Goal: Feedback & Contribution: Leave review/rating

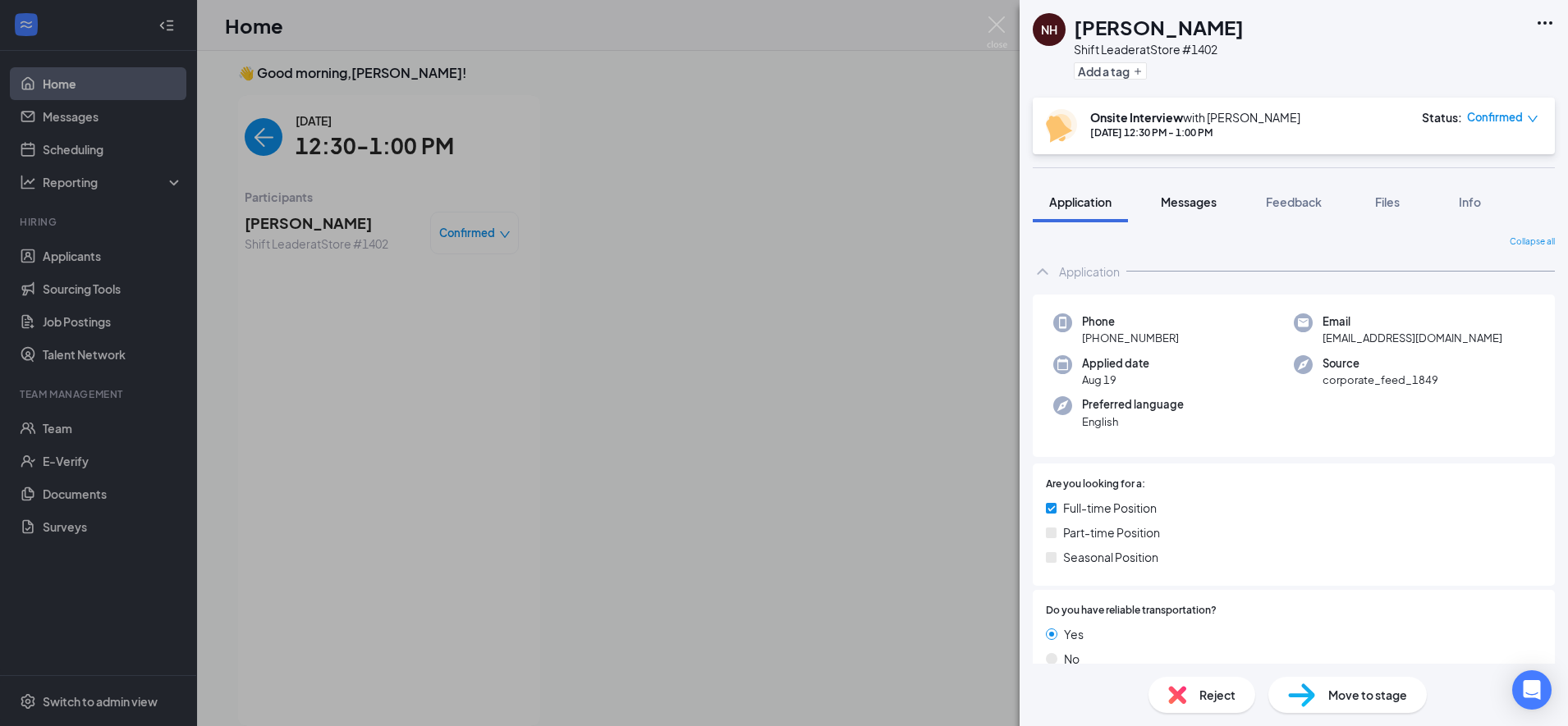
click at [1205, 206] on span "Messages" at bounding box center [1188, 202] width 55 height 15
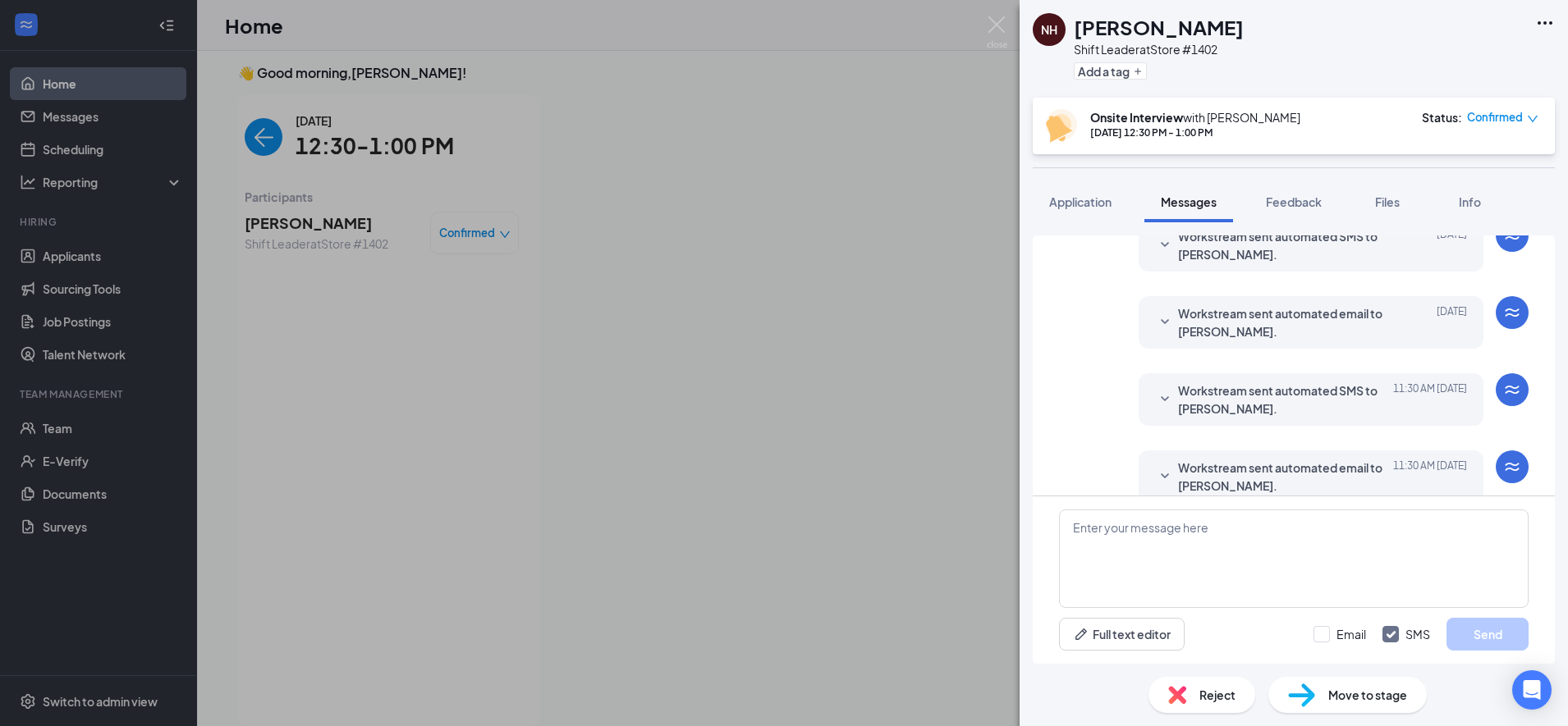
scroll to position [504, 0]
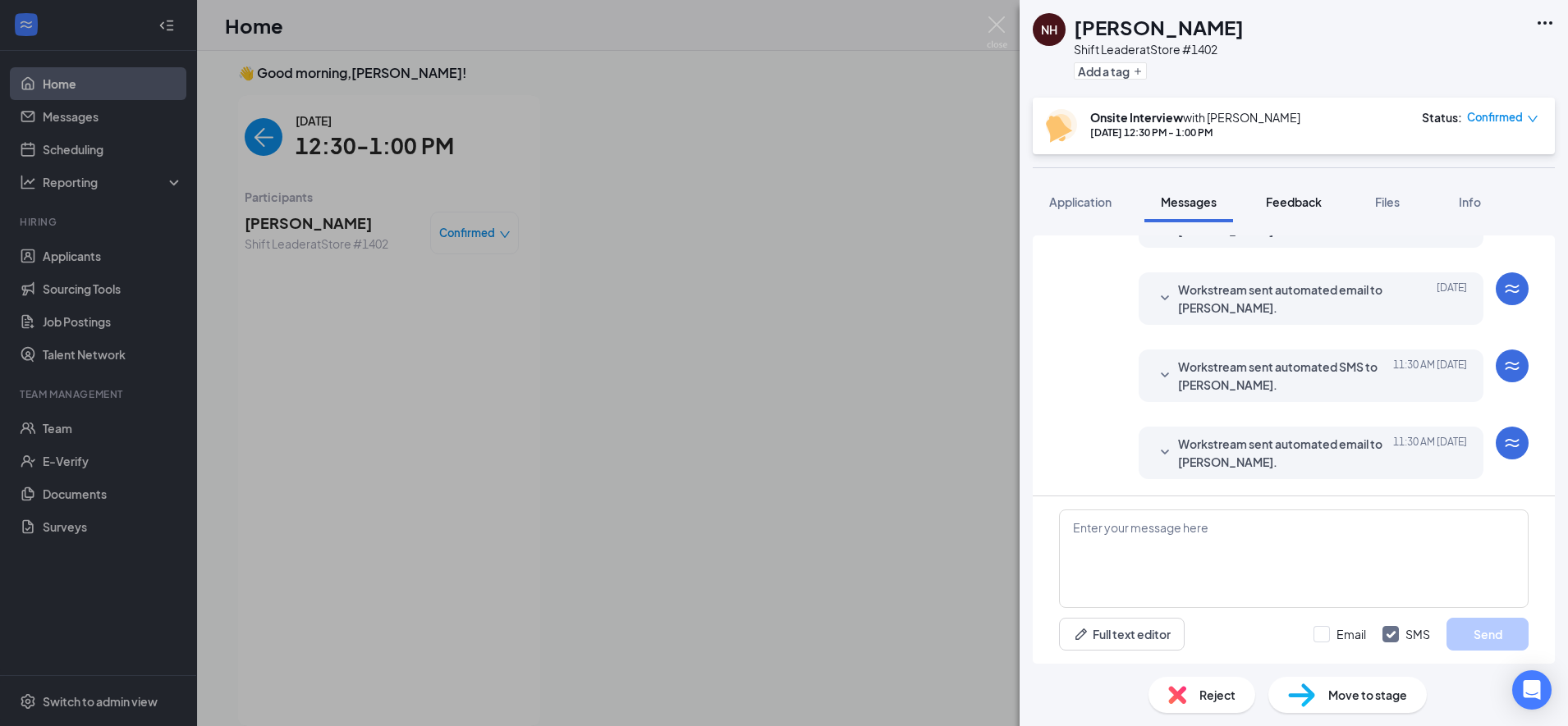
click at [1321, 198] on span "Feedback" at bounding box center [1293, 202] width 55 height 15
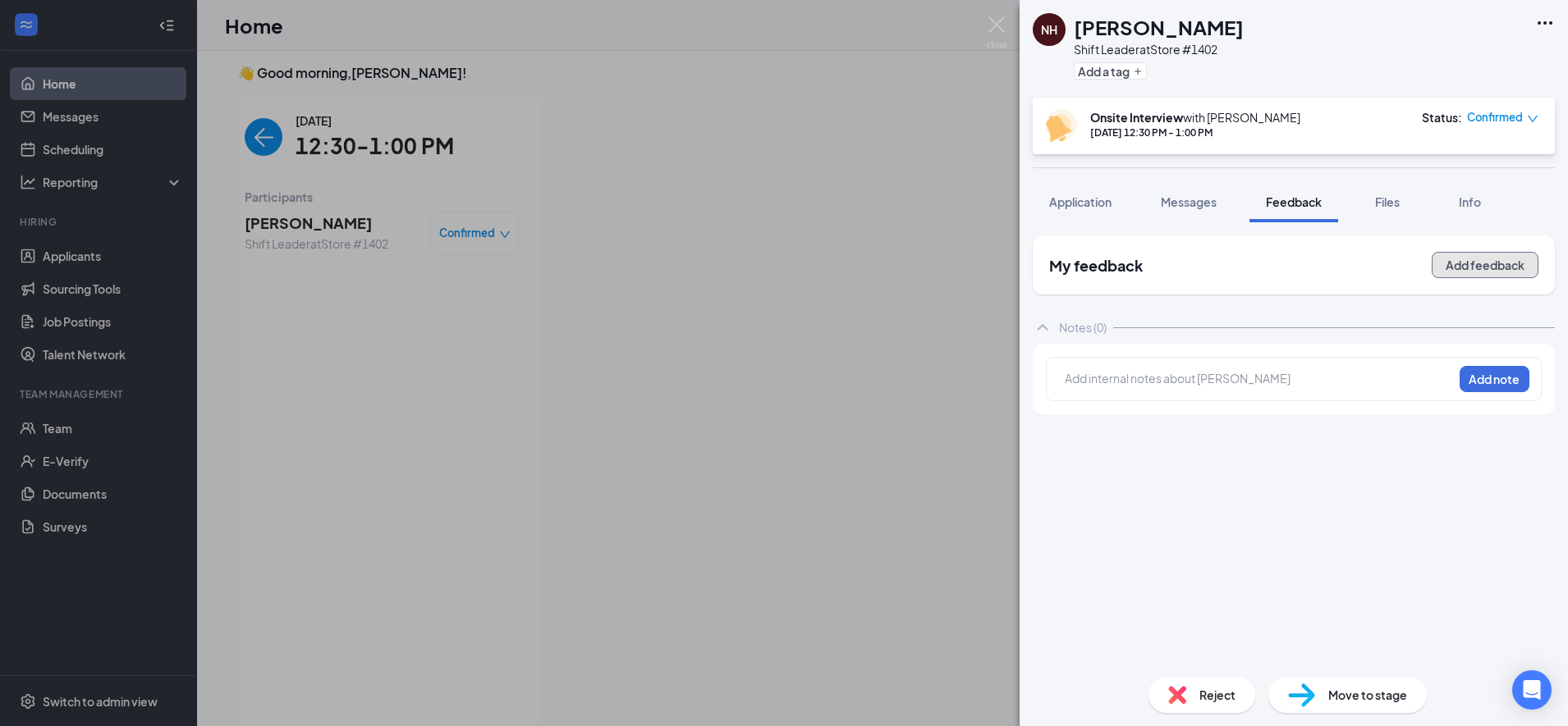
click at [1454, 271] on button "Add feedback" at bounding box center [1484, 264] width 106 height 26
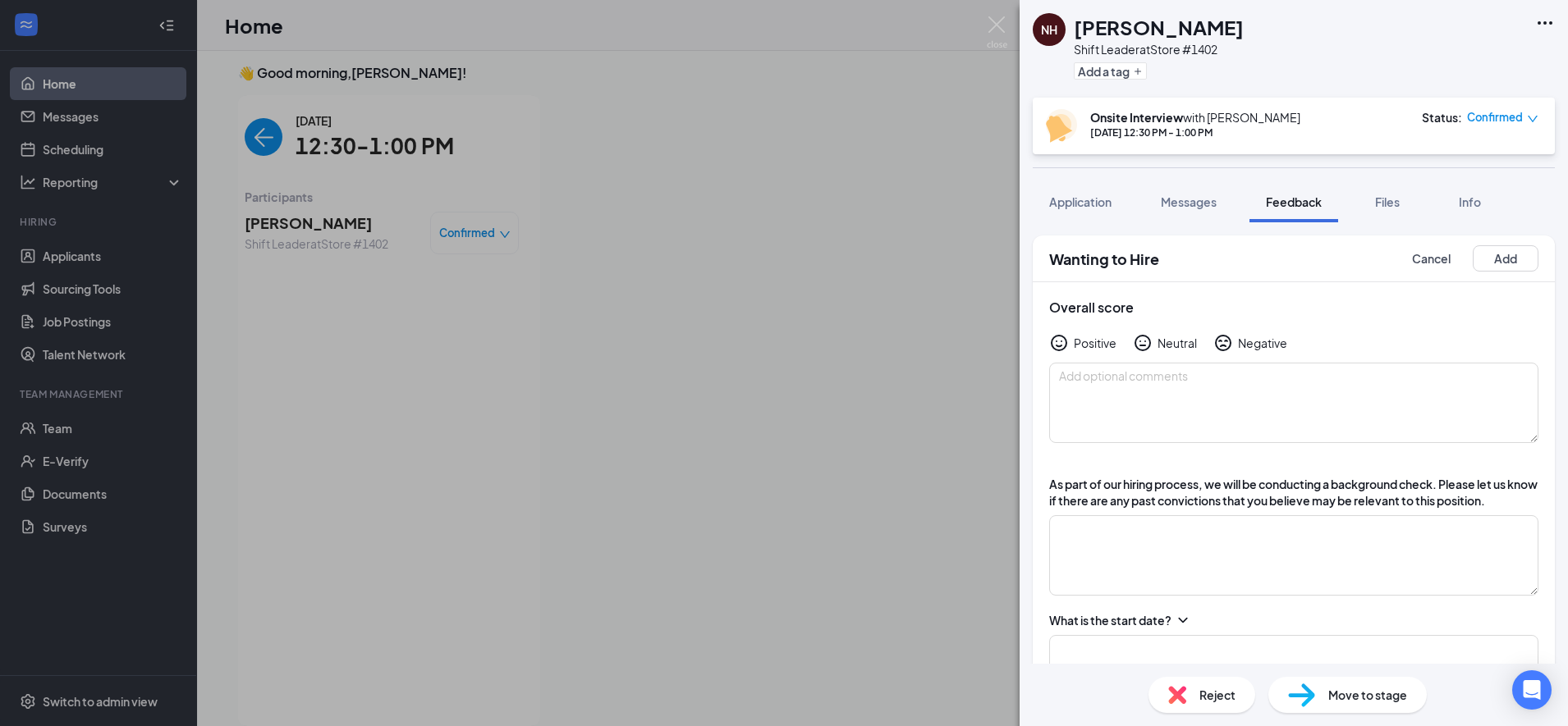
click at [1081, 341] on div "Positive" at bounding box center [1094, 343] width 43 height 16
click at [1149, 406] on textarea at bounding box center [1293, 403] width 489 height 80
type textarea "Very shy, but overall seems like a good fit"
click at [1210, 576] on textarea at bounding box center [1293, 555] width 489 height 80
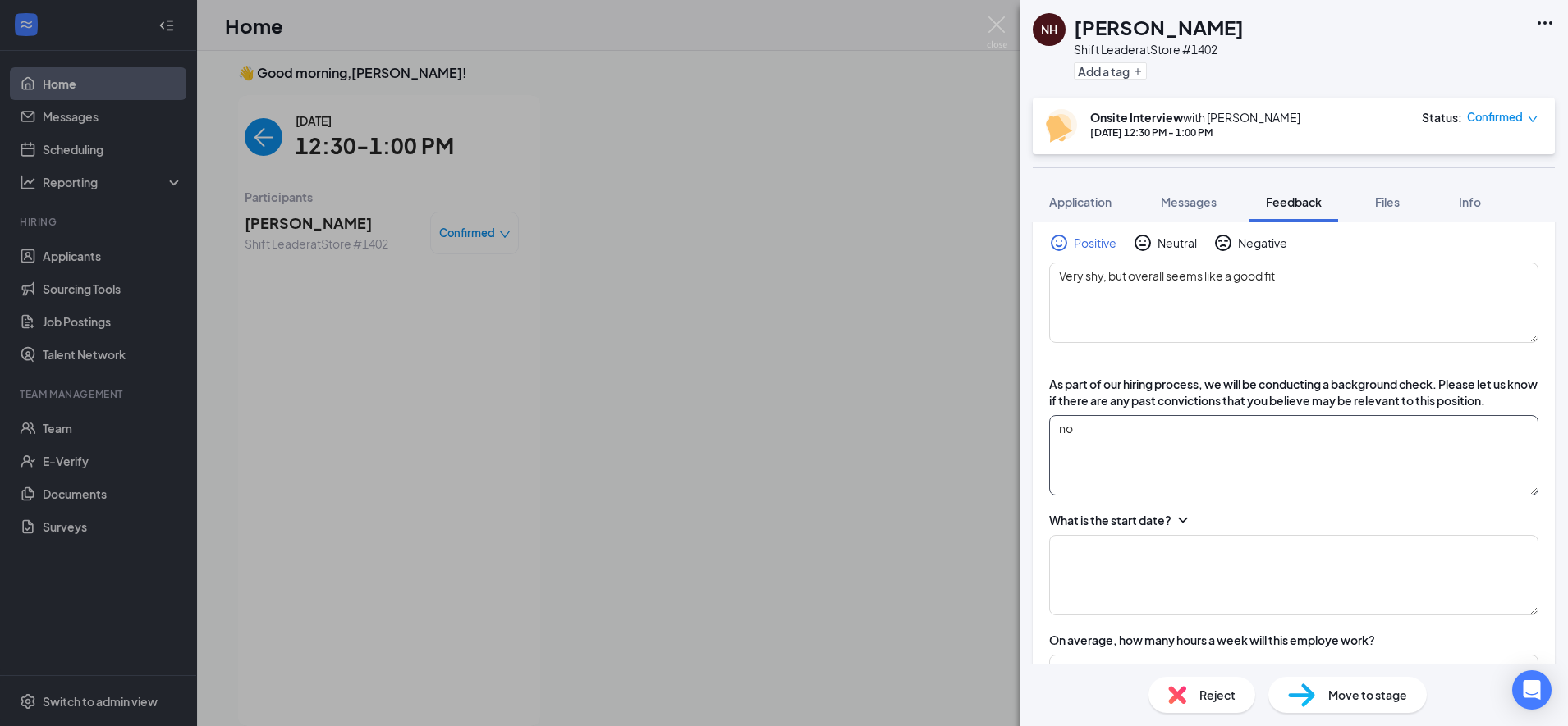
scroll to position [103, 0]
type textarea "n"
type textarea "No"
click at [1172, 580] on textarea at bounding box center [1293, 572] width 489 height 80
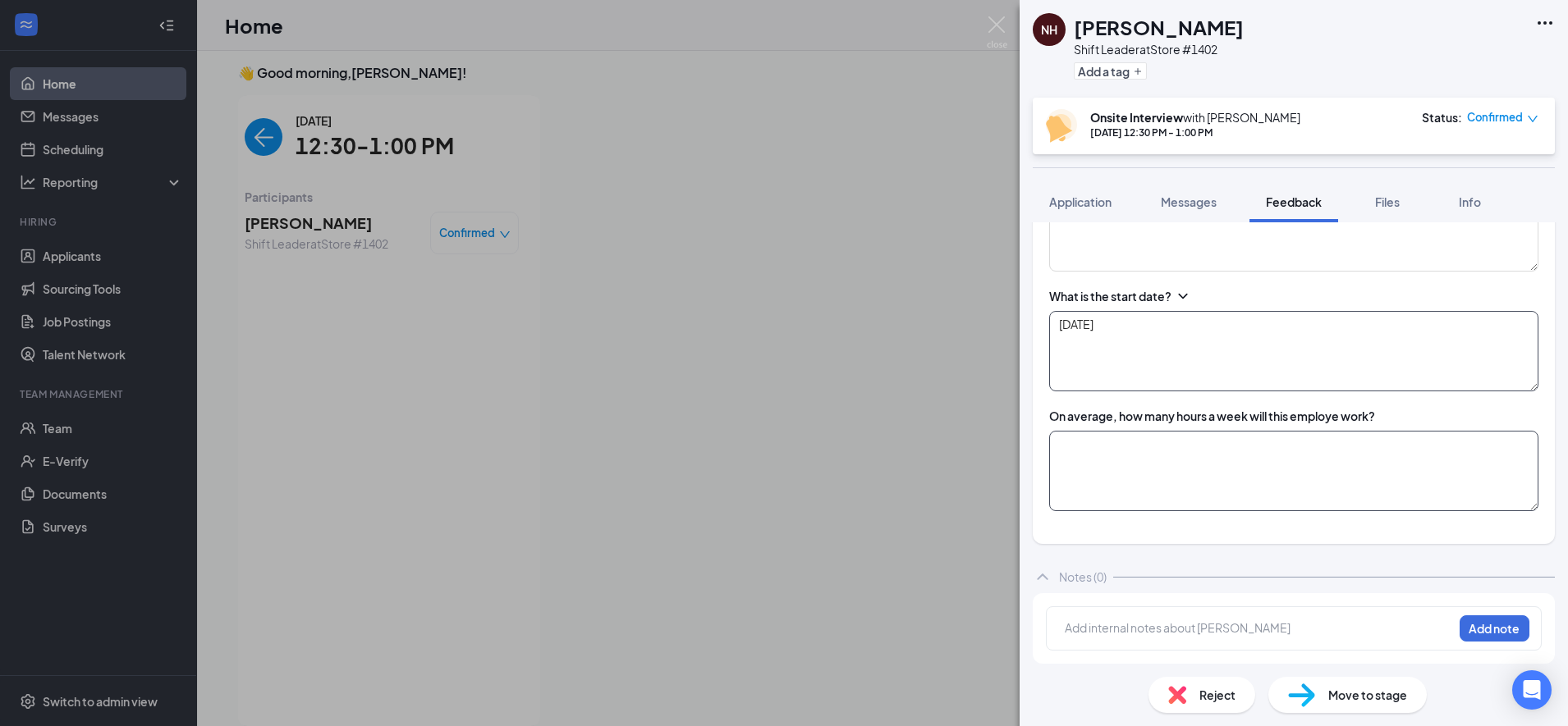
scroll to position [341, 0]
type textarea "[DATE]"
click at [1213, 481] on textarea at bounding box center [1293, 471] width 489 height 80
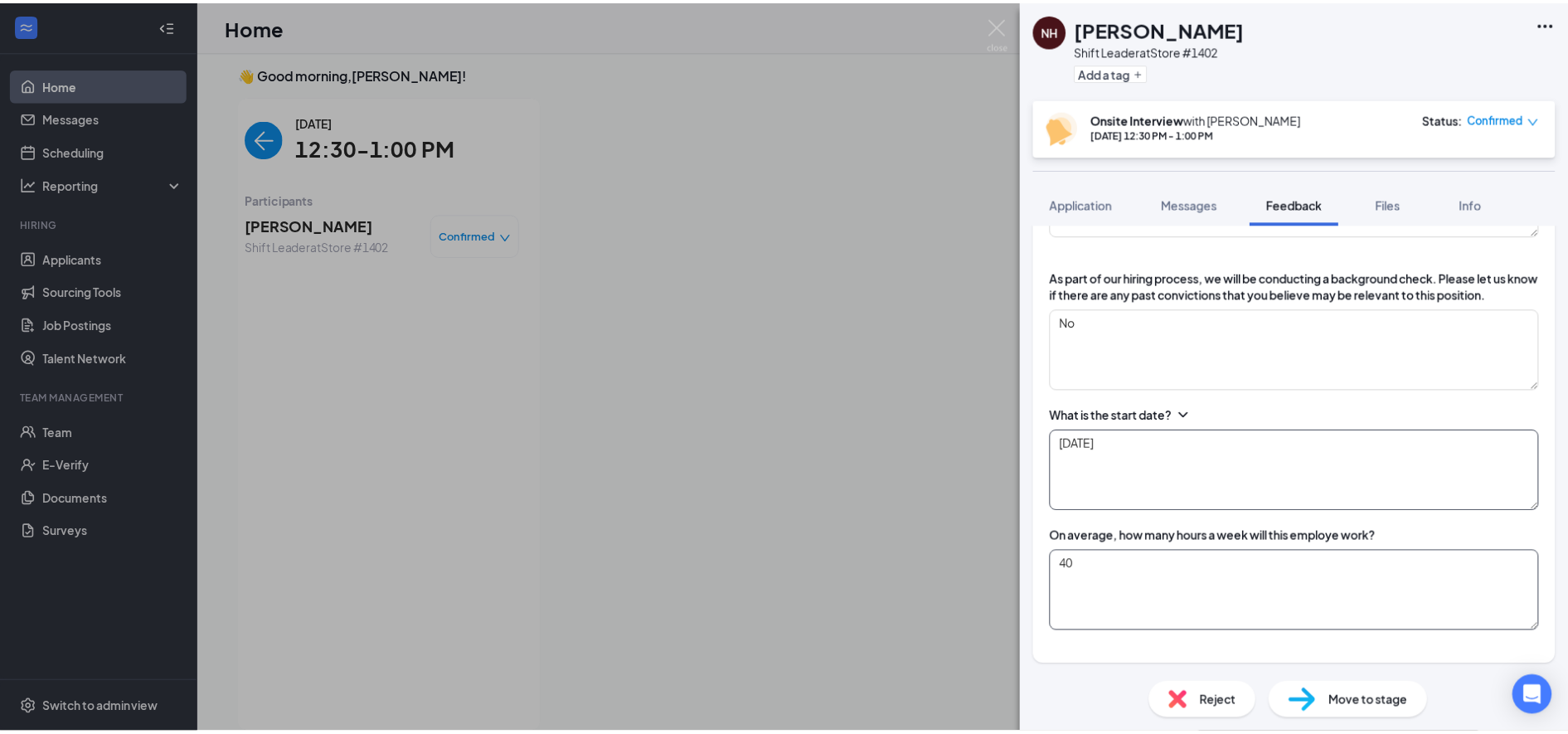
scroll to position [0, 0]
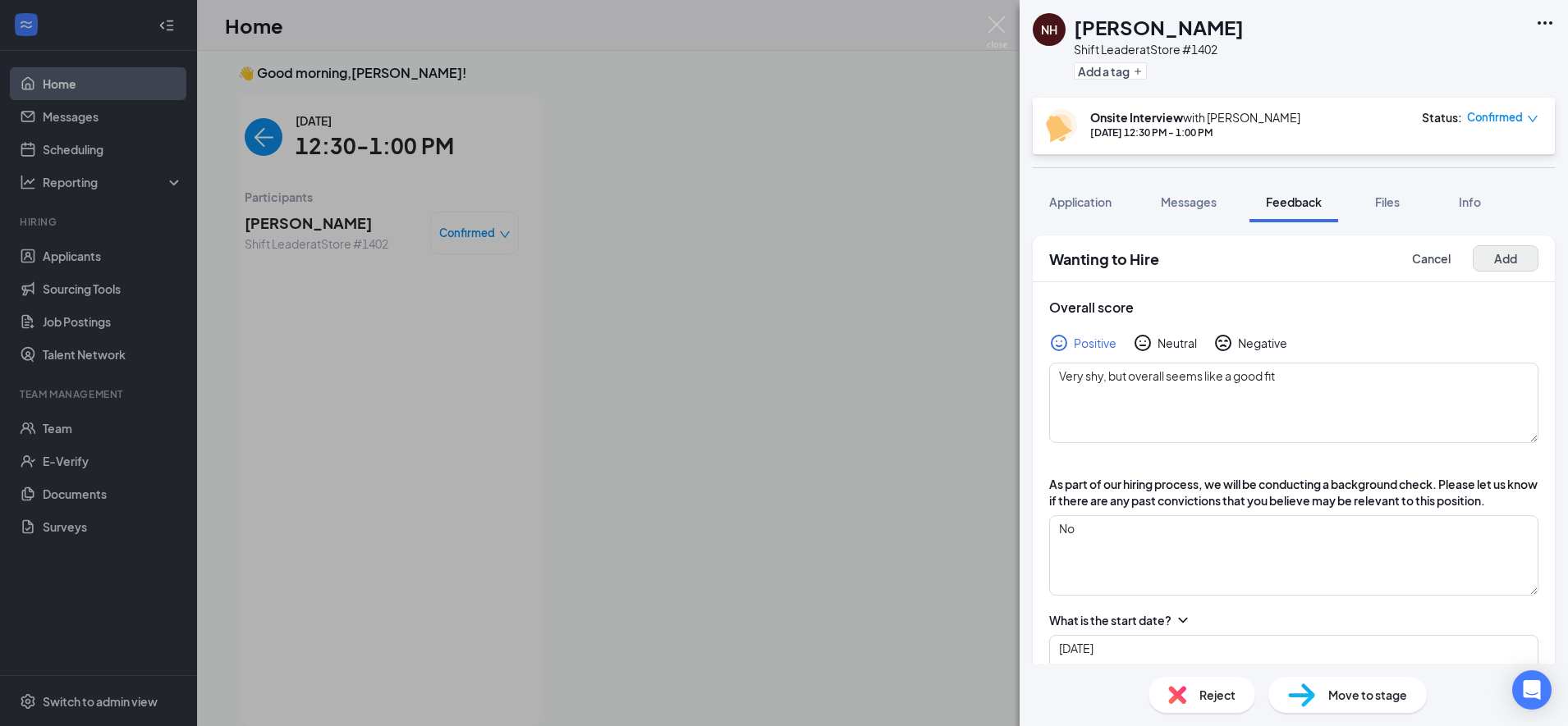
type textarea "40"
click at [1473, 266] on button "Add" at bounding box center [1505, 258] width 65 height 26
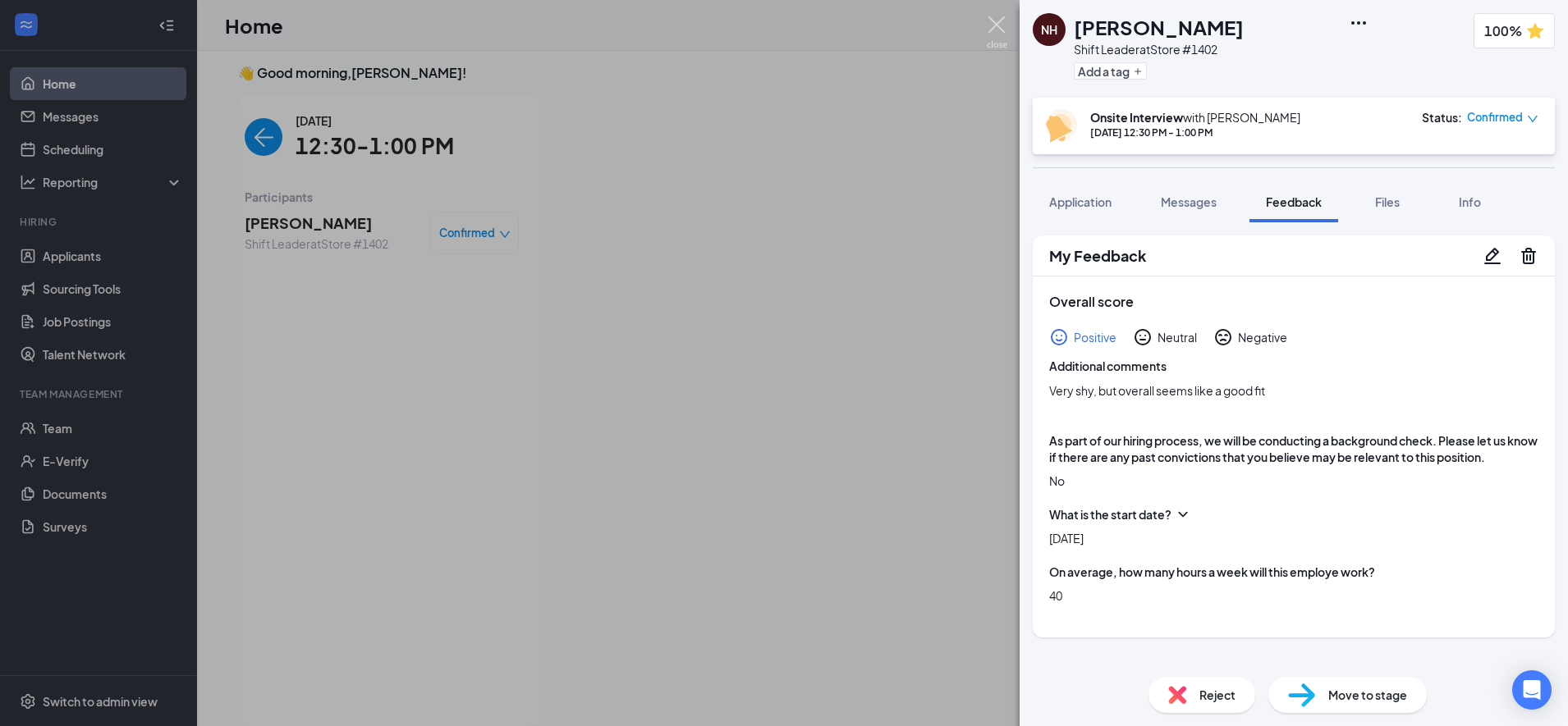
click at [998, 23] on img at bounding box center [996, 32] width 21 height 32
